Goal: Check status: Check status

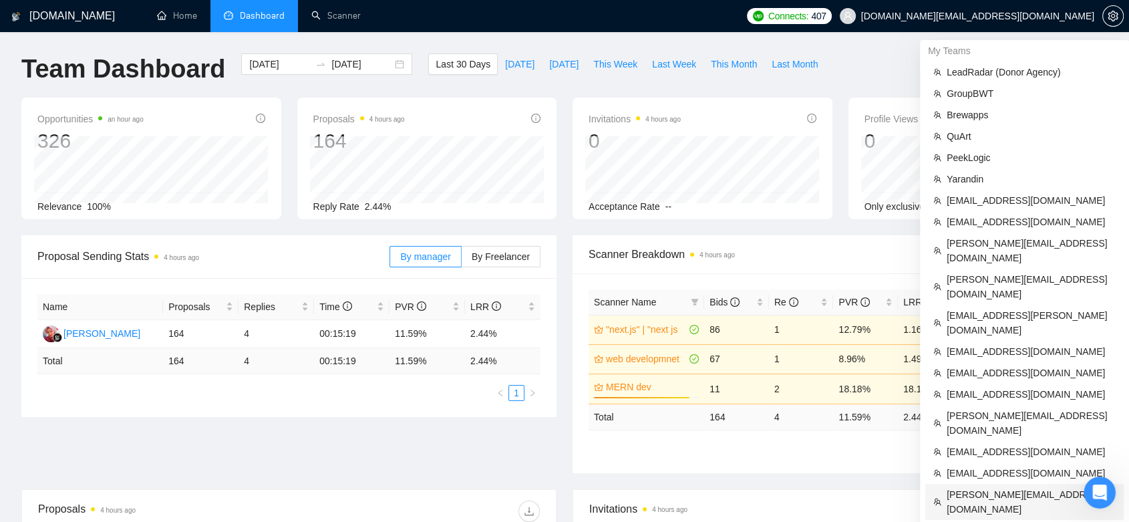
click at [1047, 487] on span "[PERSON_NAME][EMAIL_ADDRESS][DOMAIN_NAME]" at bounding box center [1030, 501] width 169 height 29
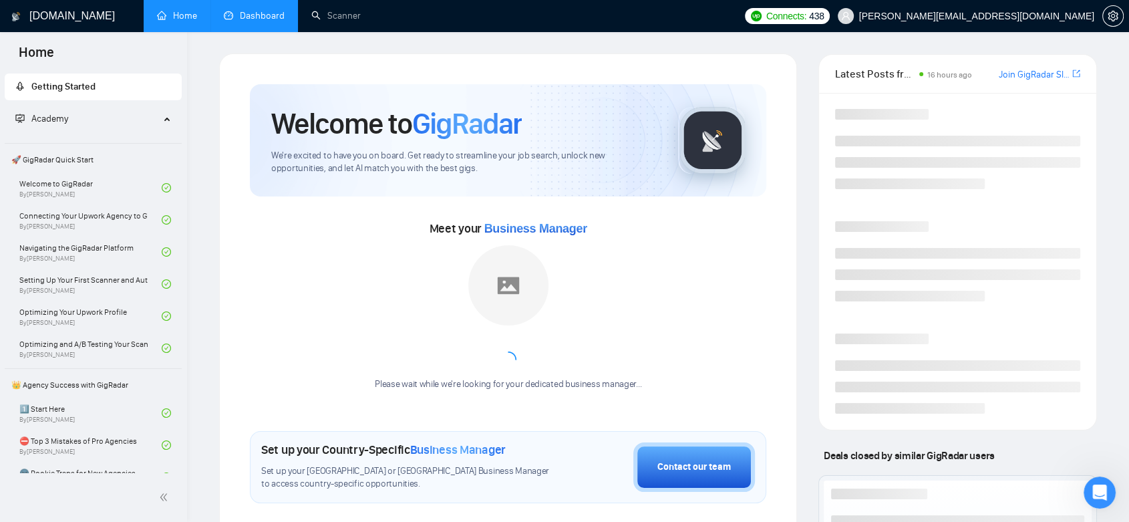
click at [259, 13] on link "Dashboard" at bounding box center [254, 15] width 61 height 11
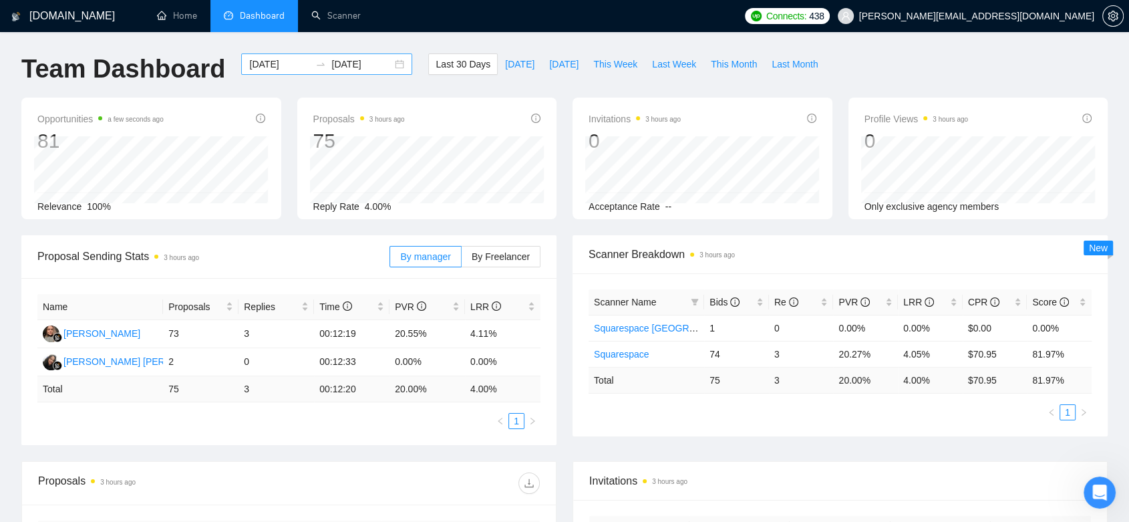
click at [387, 65] on div "[DATE] [DATE]" at bounding box center [326, 63] width 171 height 21
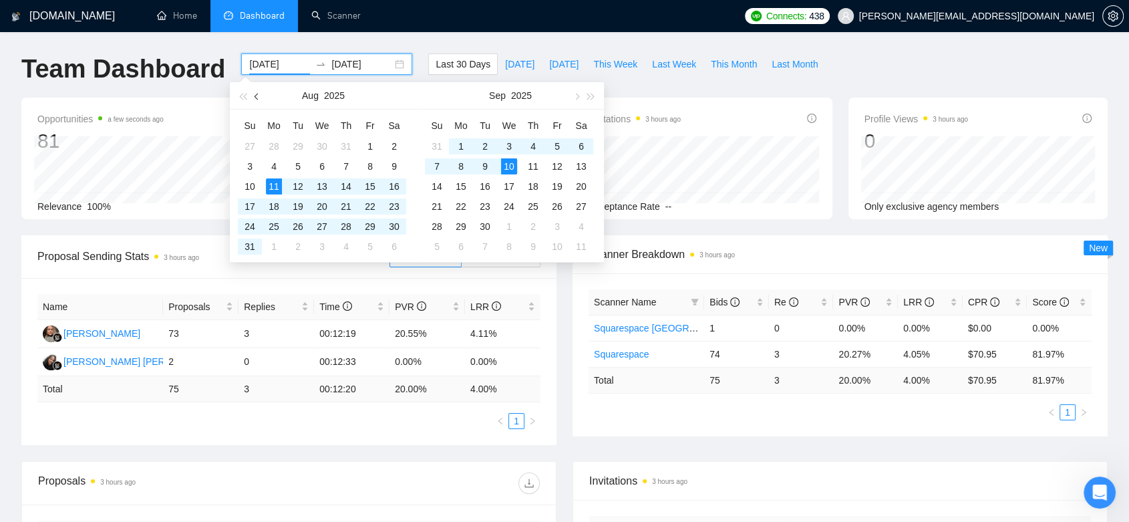
click at [259, 96] on span "button" at bounding box center [257, 96] width 7 height 7
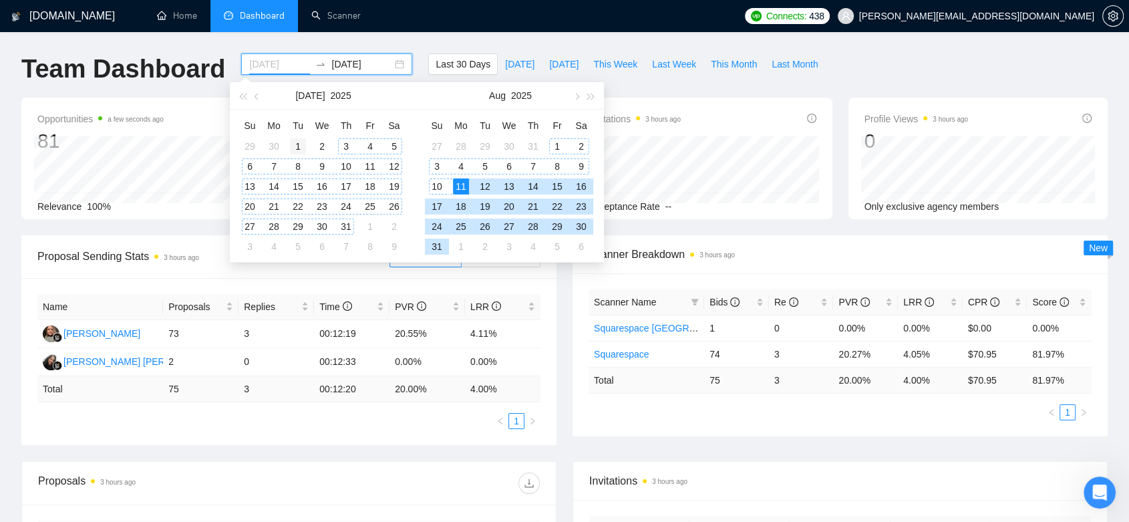
type input "[DATE]"
click at [299, 141] on div "1" at bounding box center [298, 146] width 16 height 16
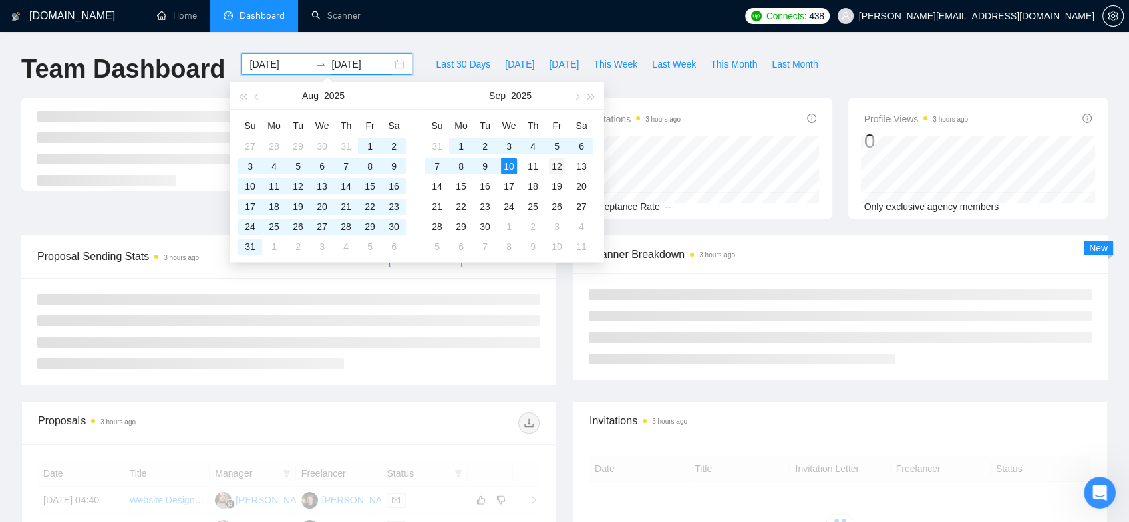
click at [504, 159] on div "10" at bounding box center [509, 166] width 16 height 16
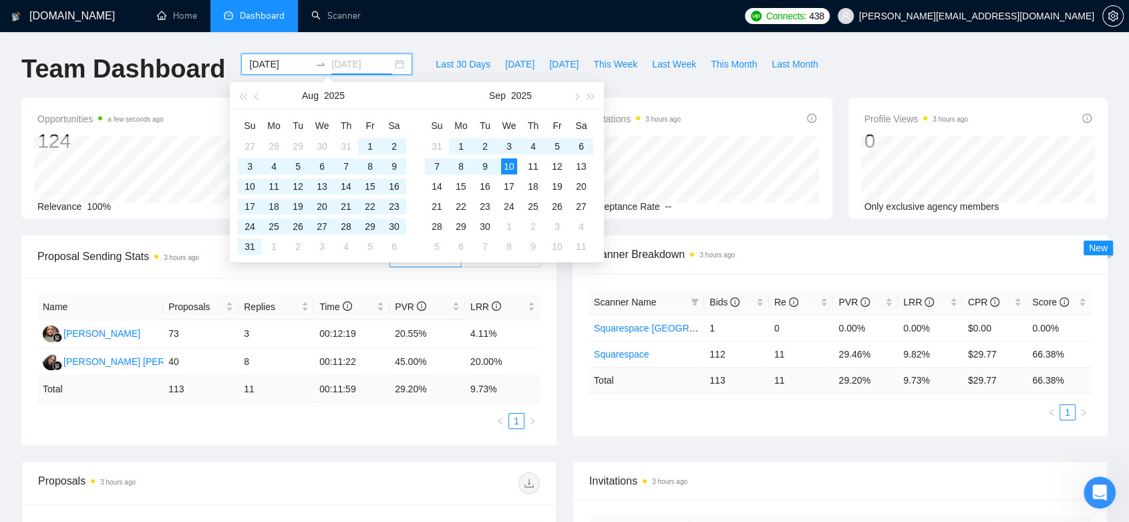
type input "[DATE]"
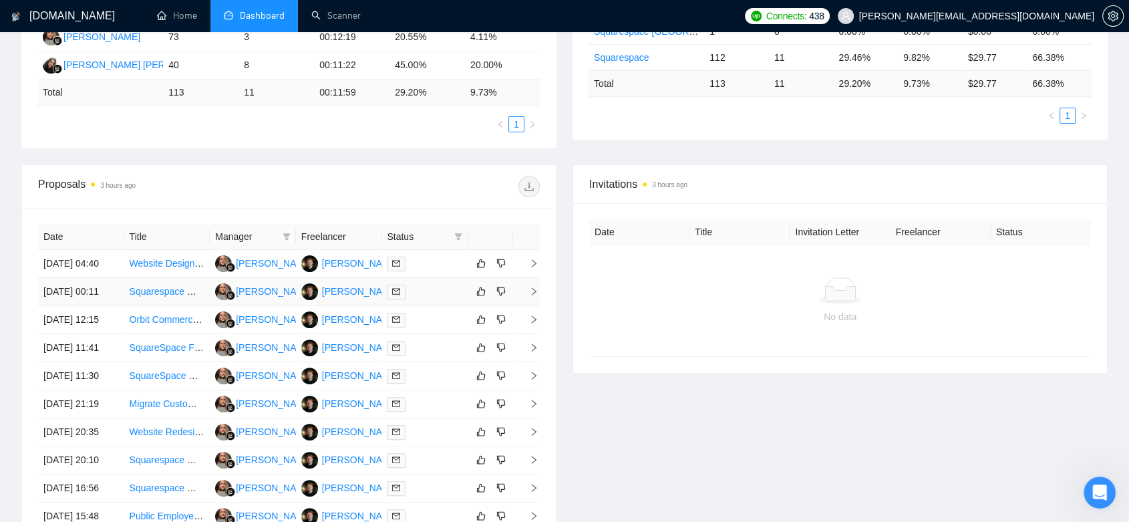
scroll to position [371, 0]
